Goal: Task Accomplishment & Management: Use online tool/utility

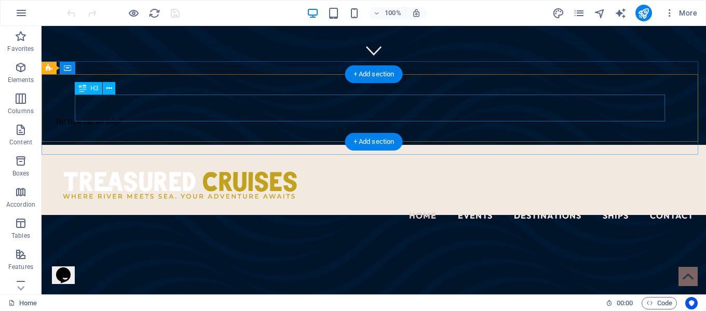
scroll to position [324, 0]
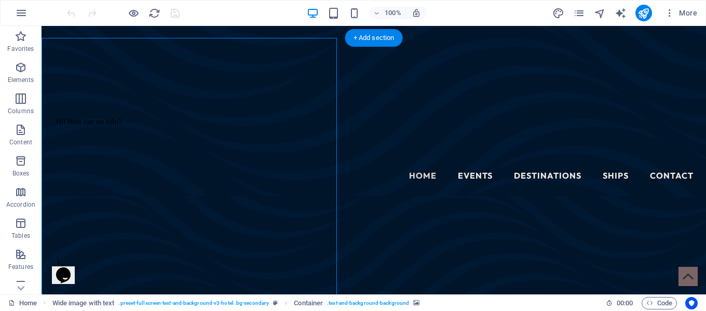
select select "px"
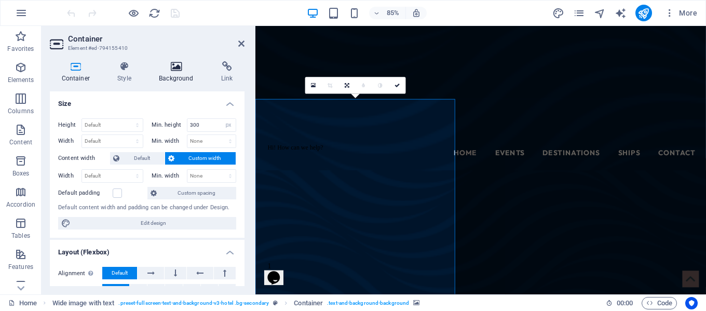
click at [166, 75] on h4 "Background" at bounding box center [178, 72] width 62 height 22
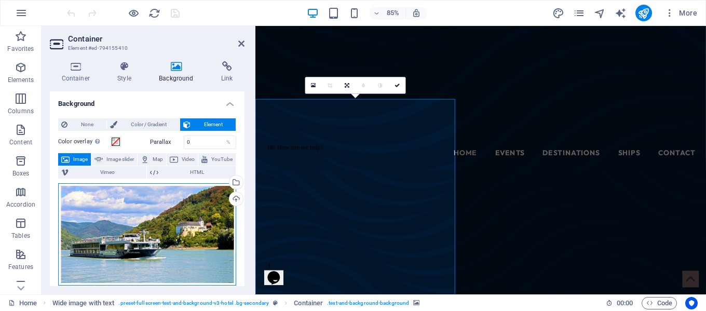
click at [155, 244] on div "Drag files here, click to choose files or select files from Files or our free s…" at bounding box center [147, 234] width 178 height 102
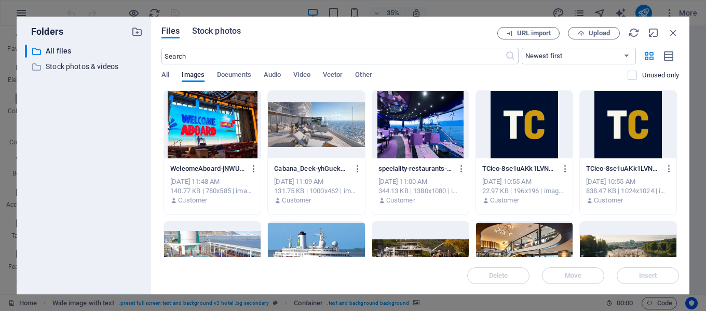
click at [220, 34] on span "Stock photos" at bounding box center [216, 31] width 49 height 12
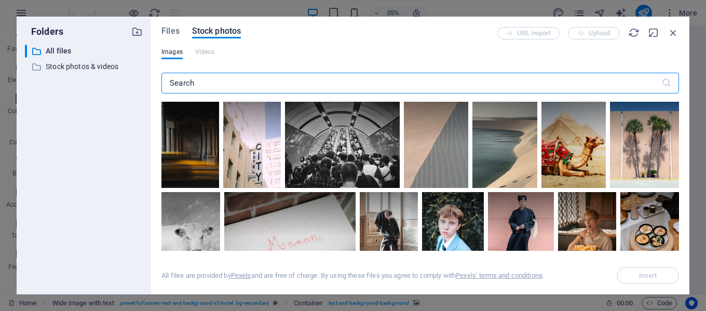
click at [238, 79] on input "text" at bounding box center [411, 83] width 500 height 21
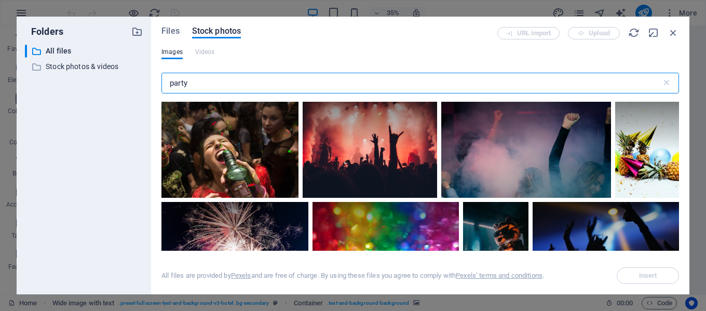
scroll to position [156, 0]
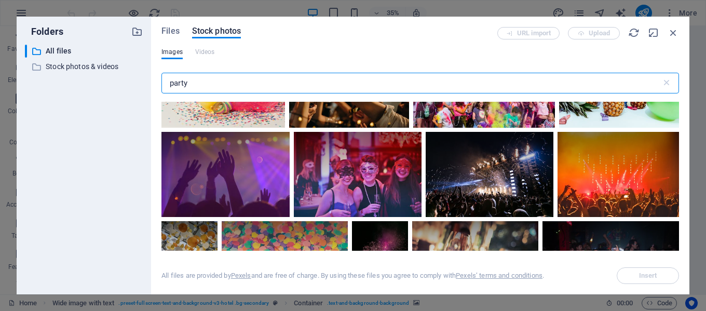
drag, startPoint x: 205, startPoint y: 81, endPoint x: 124, endPoint y: 80, distance: 80.9
click at [124, 80] on div "Folders ​ All files All files ​ Stock photos & videos Stock photos & videos Fil…" at bounding box center [353, 156] width 672 height 278
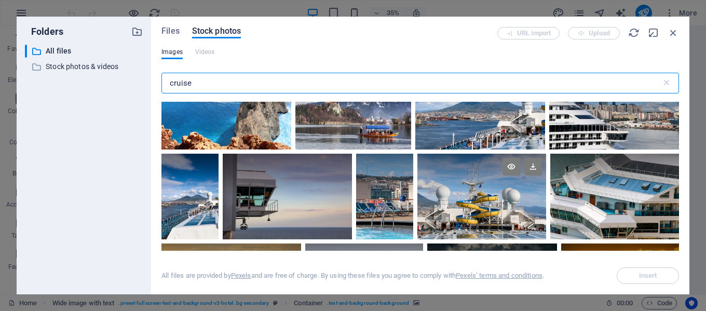
scroll to position [1245, 0]
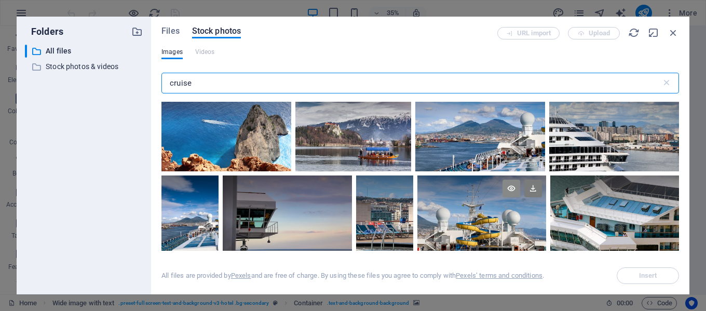
type input "cruise"
click at [509, 184] on icon at bounding box center [511, 189] width 18 height 18
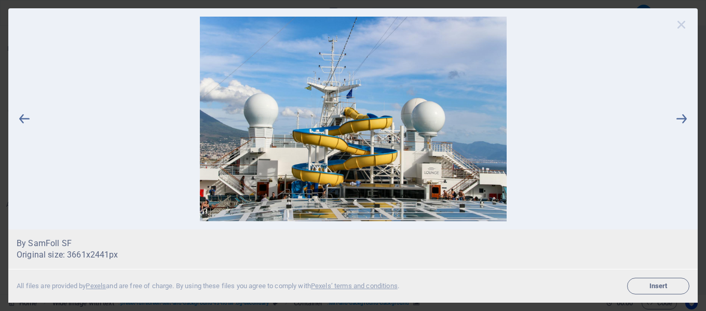
click at [682, 28] on icon at bounding box center [681, 25] width 16 height 16
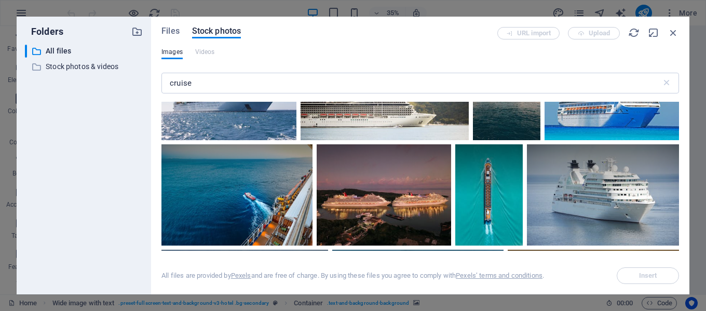
scroll to position [104, 0]
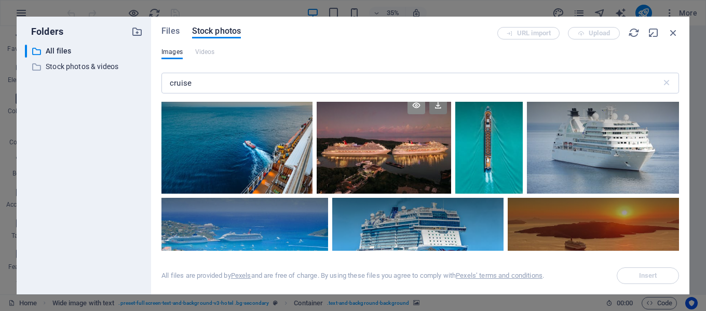
click at [418, 111] on icon at bounding box center [416, 106] width 18 height 18
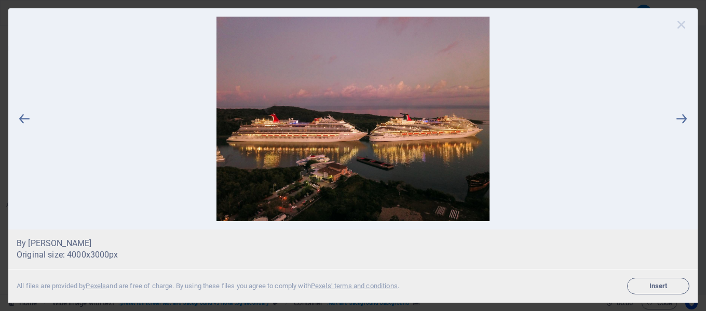
click at [677, 26] on icon at bounding box center [681, 25] width 16 height 16
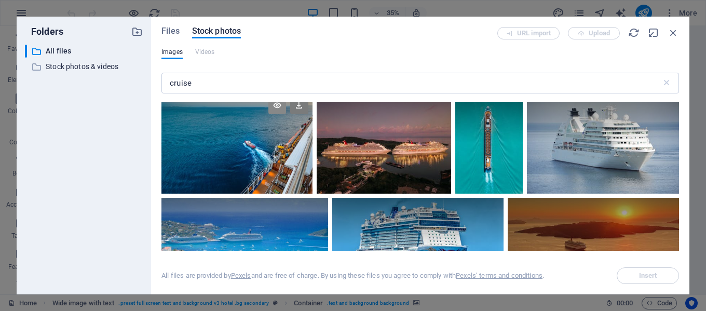
click at [274, 110] on icon at bounding box center [277, 106] width 18 height 18
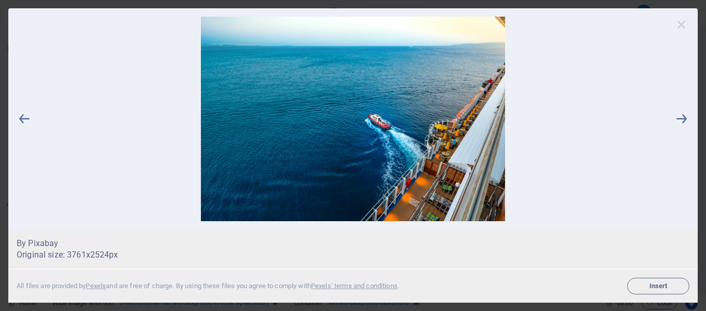
click at [680, 26] on icon at bounding box center [681, 25] width 16 height 16
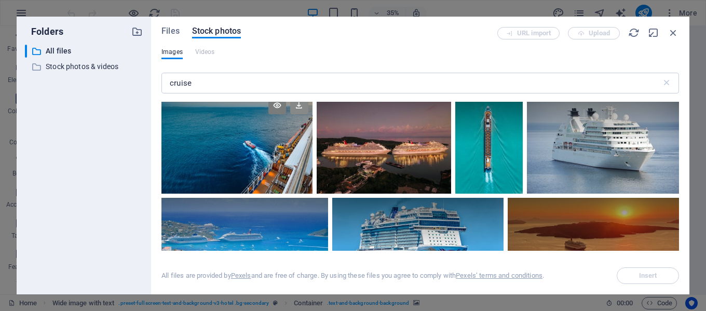
click at [303, 107] on icon at bounding box center [299, 106] width 18 height 18
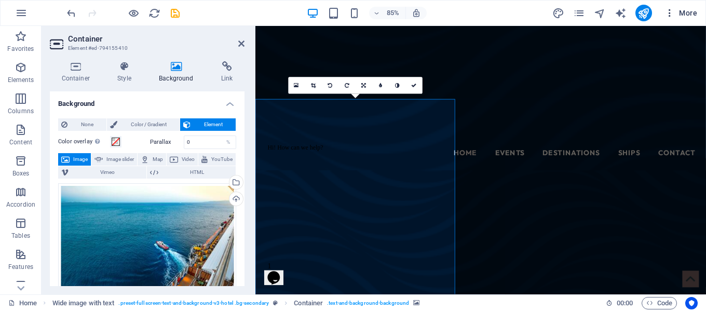
click at [692, 14] on span "More" at bounding box center [680, 13] width 33 height 10
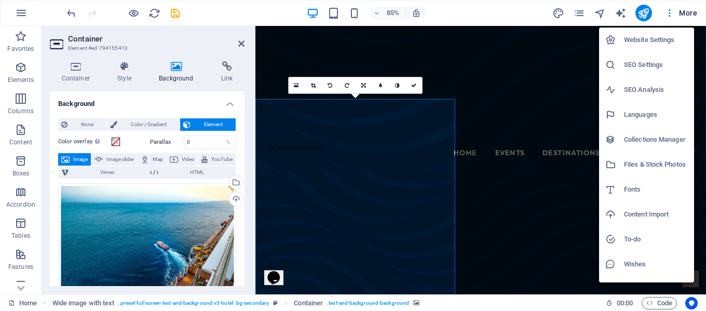
click at [677, 11] on div at bounding box center [353, 155] width 706 height 311
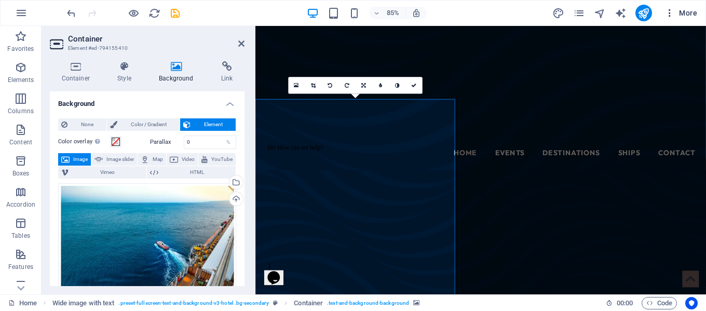
click at [687, 13] on span "More" at bounding box center [680, 13] width 33 height 10
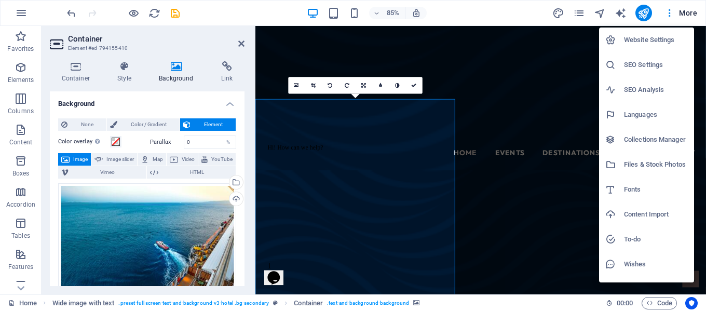
click at [644, 163] on h6 "Files & Stock Photos" at bounding box center [656, 164] width 64 height 12
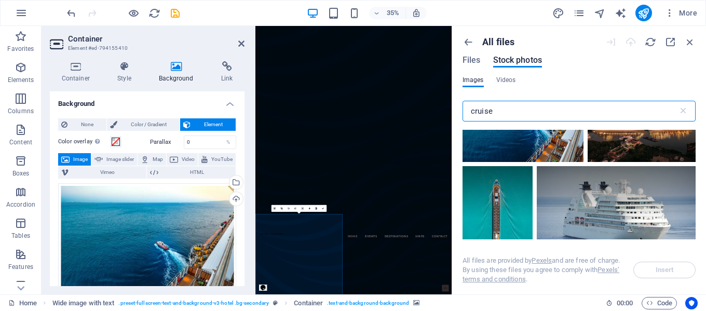
scroll to position [363, 0]
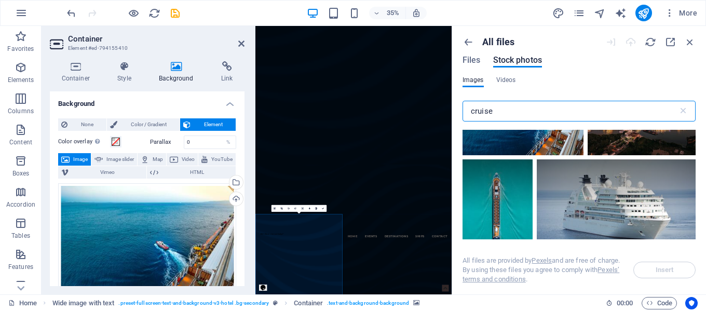
click at [559, 143] on div at bounding box center [522, 114] width 121 height 81
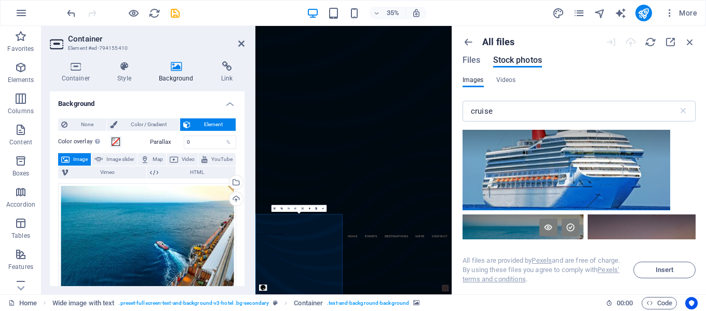
scroll to position [208, 0]
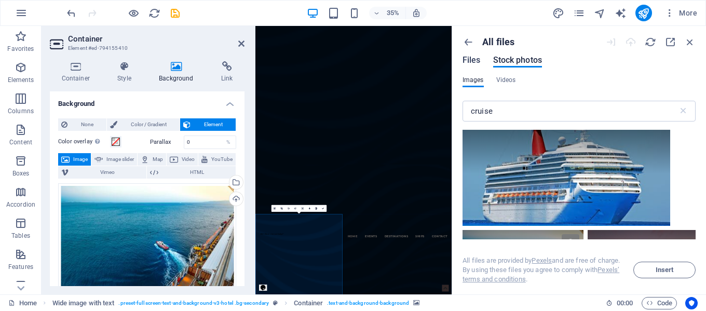
click at [479, 63] on span "Files" at bounding box center [471, 60] width 18 height 12
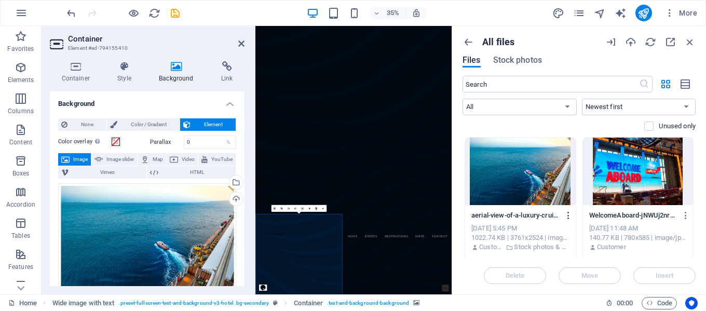
click at [566, 217] on icon "button" at bounding box center [568, 215] width 10 height 9
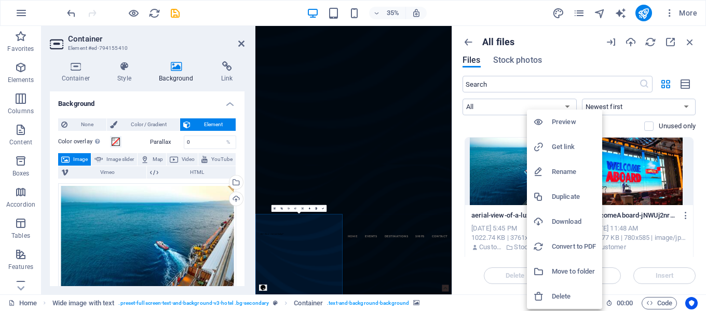
click at [566, 217] on h6 "Download" at bounding box center [574, 221] width 44 height 12
